Goal: Task Accomplishment & Management: Manage account settings

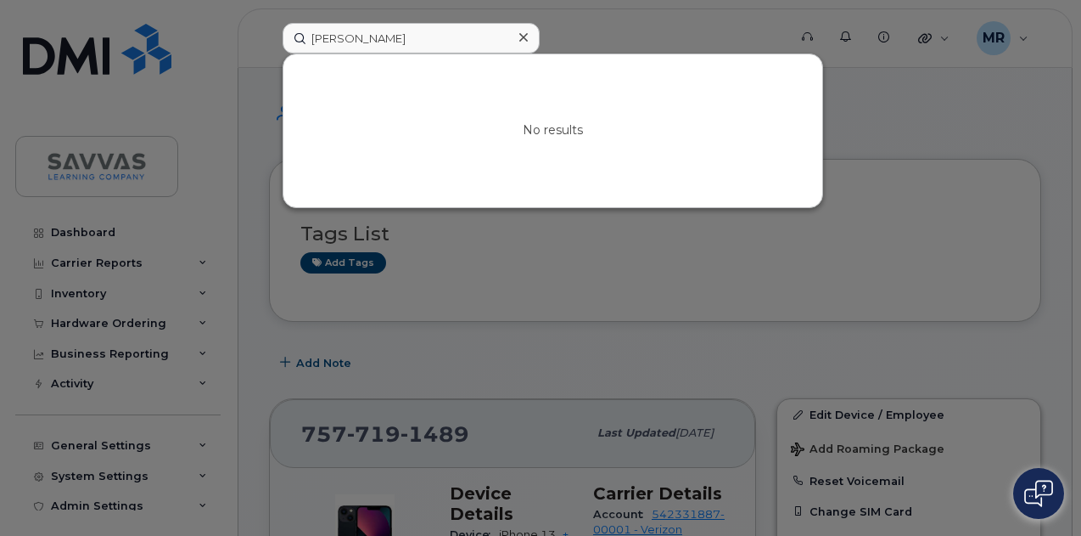
drag, startPoint x: 419, startPoint y: 31, endPoint x: 358, endPoint y: 42, distance: 62.1
click at [338, 33] on input "[PERSON_NAME]" at bounding box center [411, 38] width 257 height 31
click at [386, 40] on input "[PERSON_NAME]" at bounding box center [411, 38] width 257 height 31
click at [373, 42] on input "[PERSON_NAME]" at bounding box center [411, 38] width 257 height 31
drag, startPoint x: 452, startPoint y: 37, endPoint x: 489, endPoint y: 49, distance: 39.2
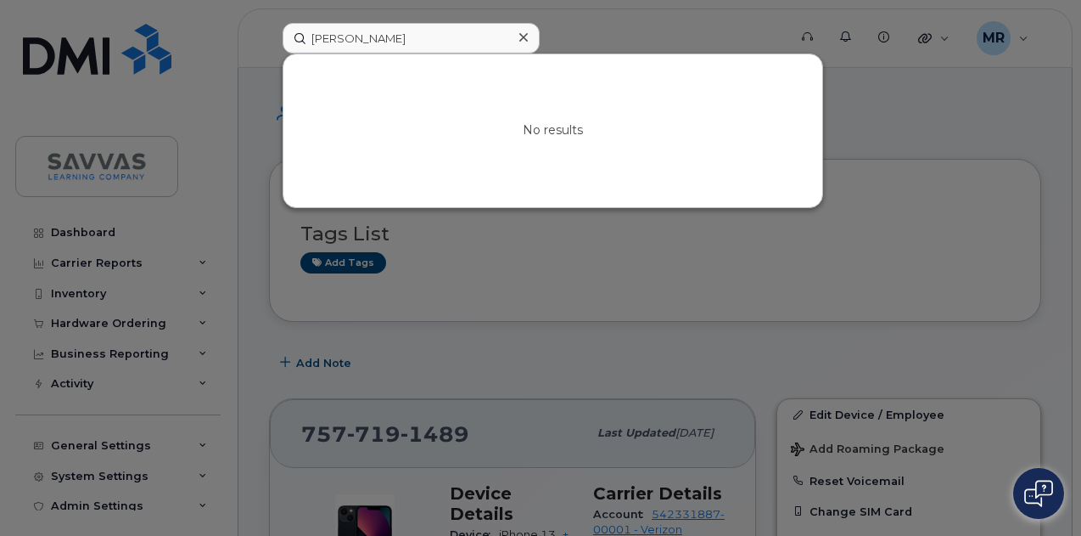
click at [452, 37] on input "[PERSON_NAME]" at bounding box center [411, 38] width 257 height 31
click at [464, 31] on input "[PERSON_NAME]" at bounding box center [411, 38] width 257 height 31
click at [467, 33] on input "[PERSON_NAME]" at bounding box center [411, 38] width 257 height 31
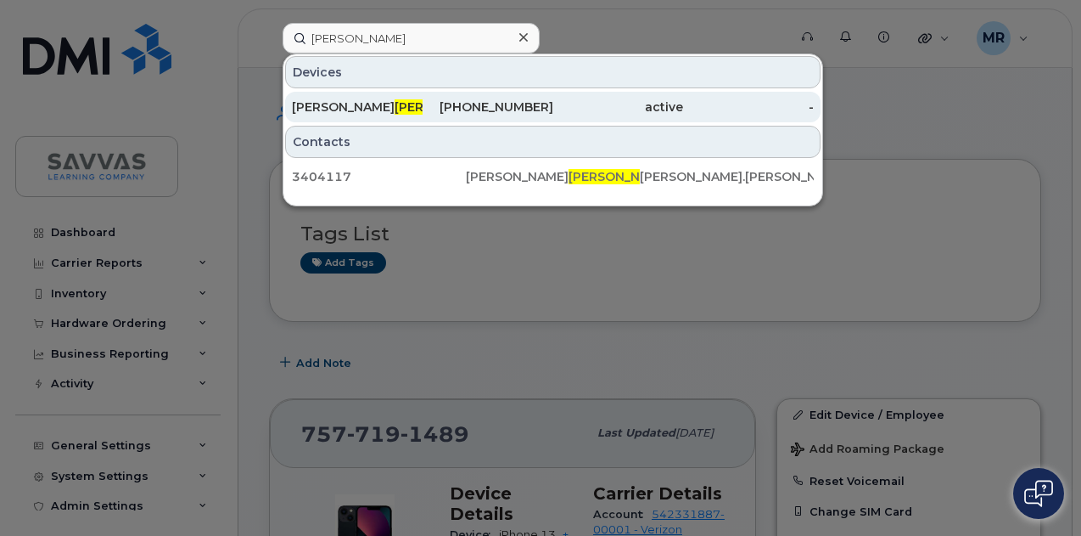
type input "[PERSON_NAME]"
click at [442, 108] on div "[PHONE_NUMBER]" at bounding box center [488, 106] width 131 height 17
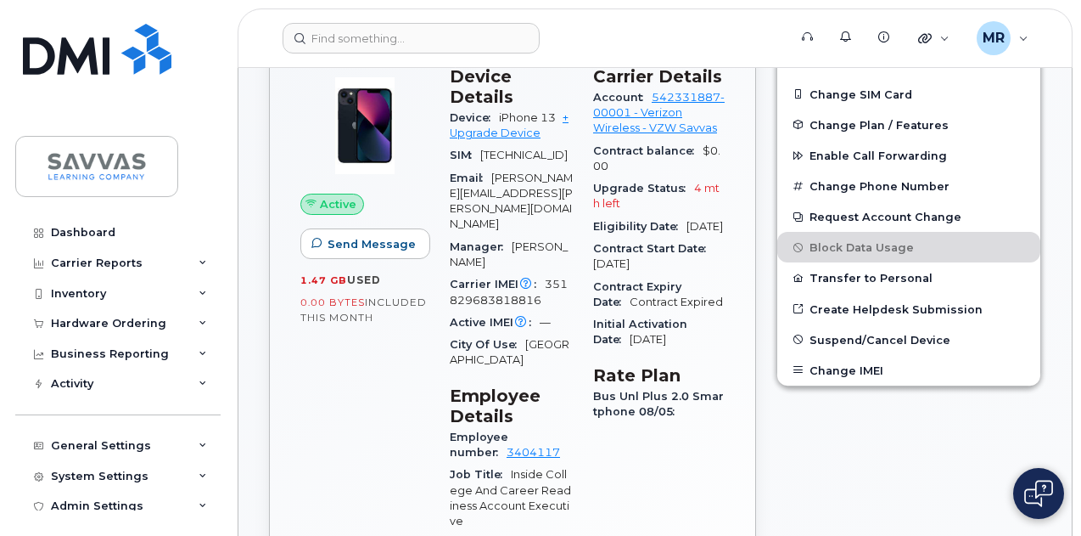
scroll to position [424, 0]
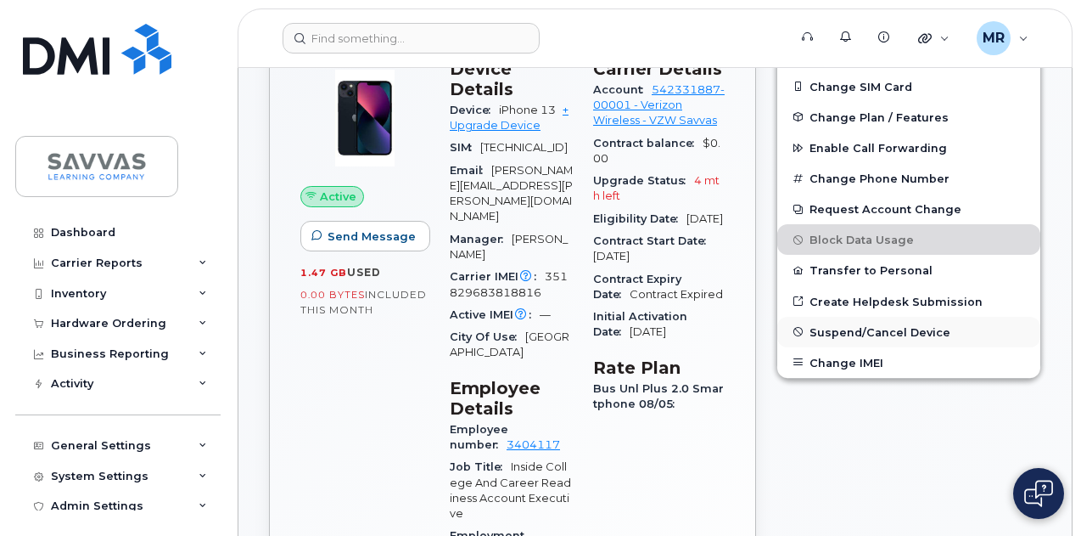
click at [928, 334] on span "Suspend/Cancel Device" at bounding box center [880, 331] width 141 height 13
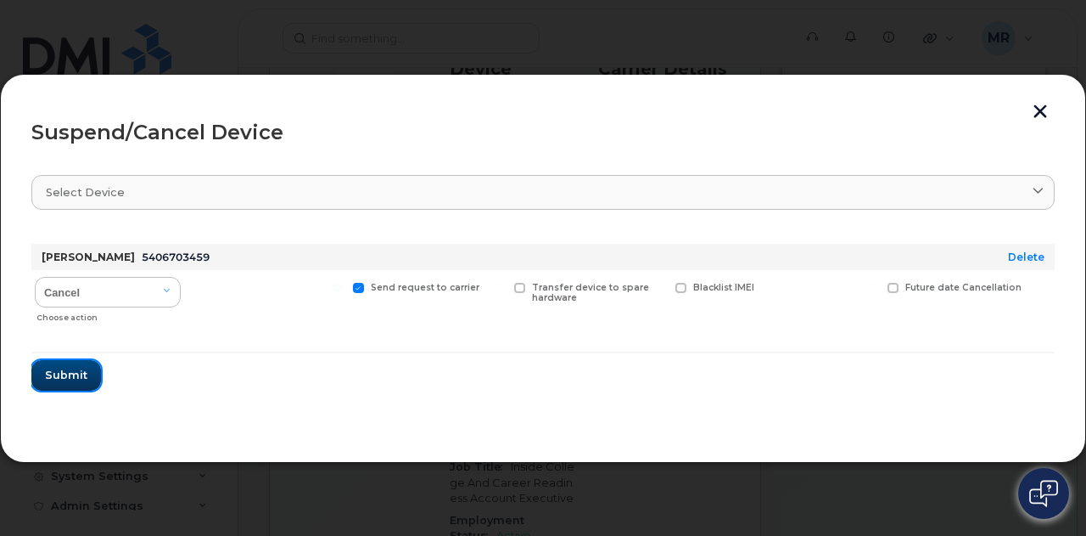
click at [82, 373] on span "Submit" at bounding box center [66, 375] width 42 height 16
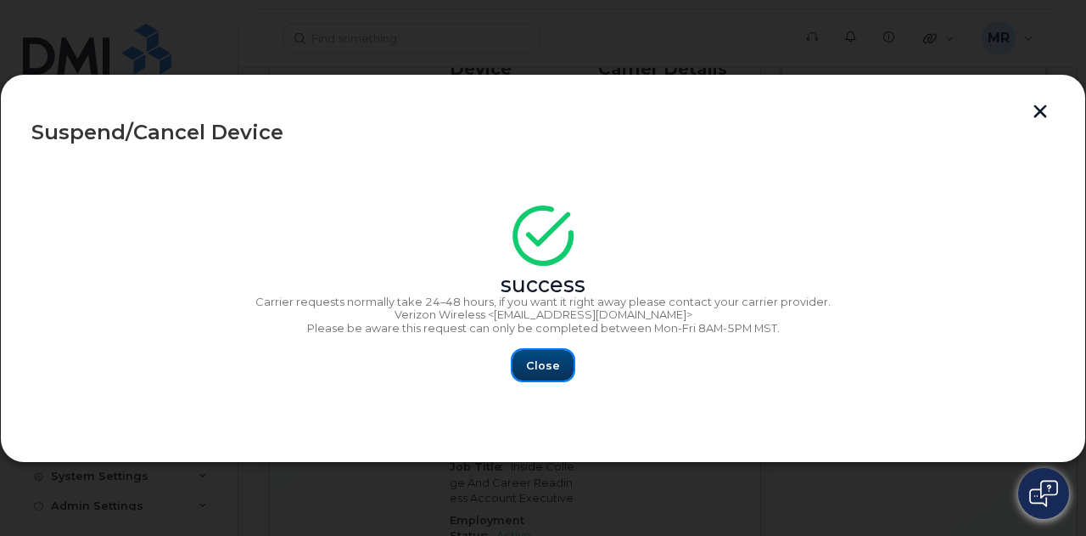
click at [541, 369] on span "Close" at bounding box center [543, 365] width 34 height 16
